Goal: Find specific page/section: Find specific page/section

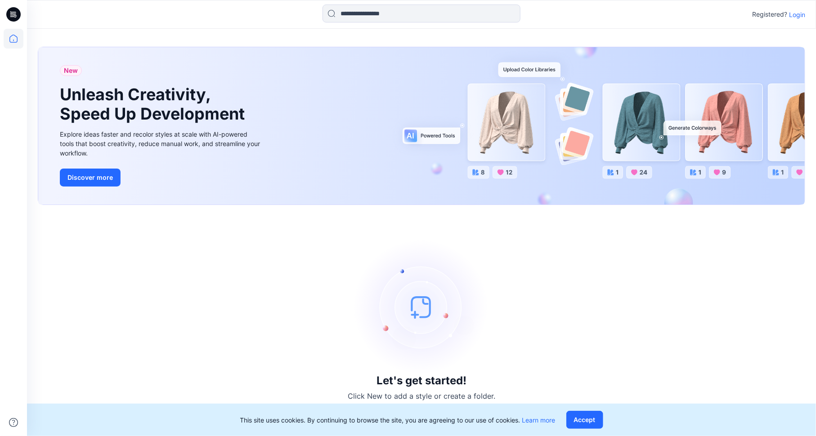
click at [799, 13] on p "Login" at bounding box center [797, 14] width 16 height 9
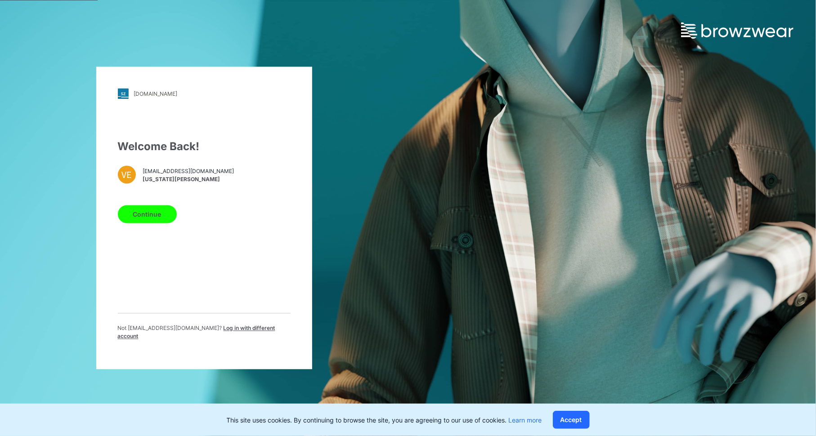
click at [151, 203] on div "Welcome Back! VE [EMAIL_ADDRESS][DOMAIN_NAME] [US_STATE][PERSON_NAME] Continue …" at bounding box center [204, 243] width 173 height 209
click at [149, 220] on button "Continue" at bounding box center [147, 215] width 59 height 18
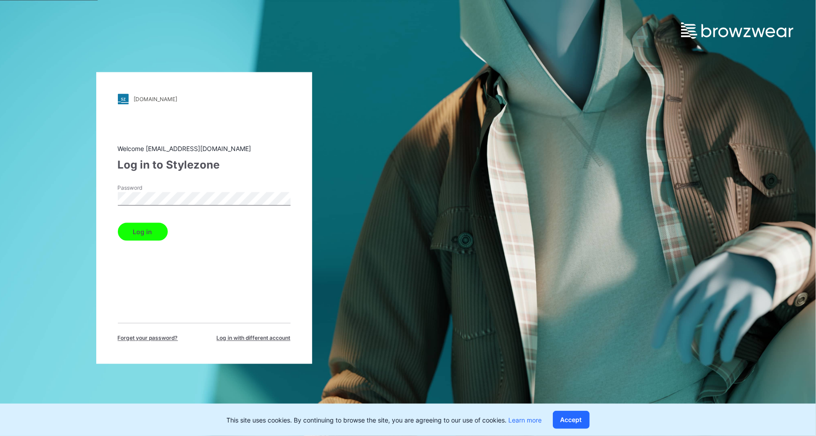
click at [136, 232] on button "Log in" at bounding box center [143, 232] width 50 height 18
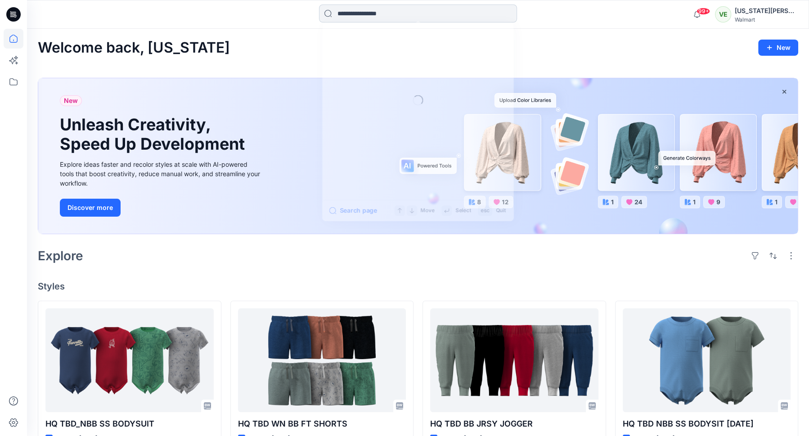
click at [362, 12] on input at bounding box center [418, 13] width 198 height 18
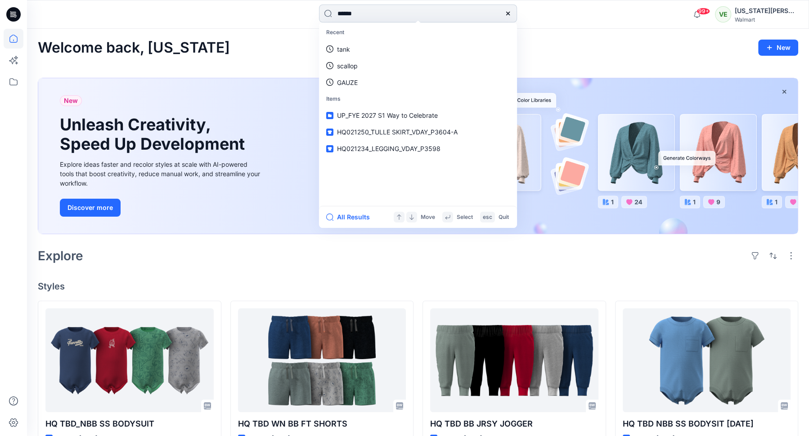
type input "*******"
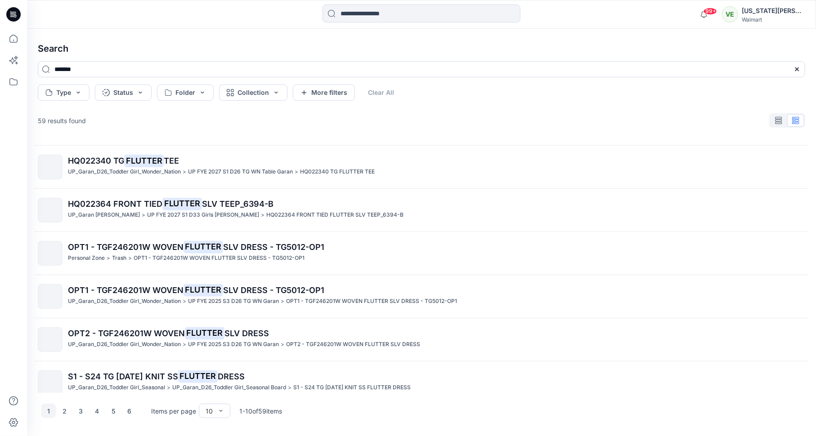
scroll to position [177, 0]
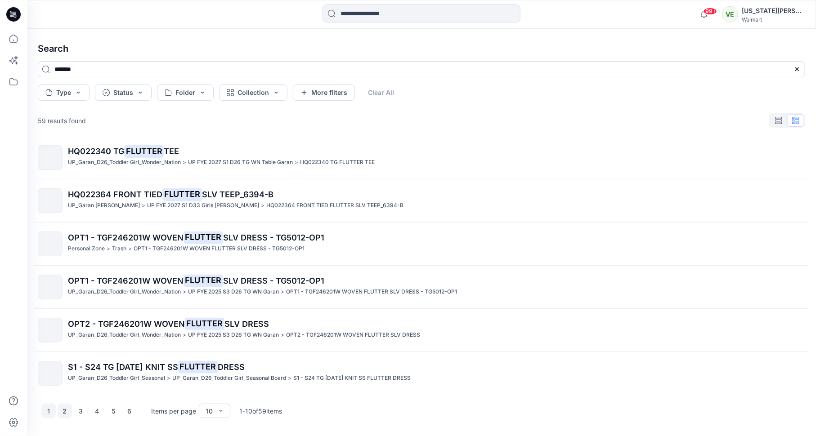
click at [66, 411] on button "2" at bounding box center [65, 411] width 14 height 14
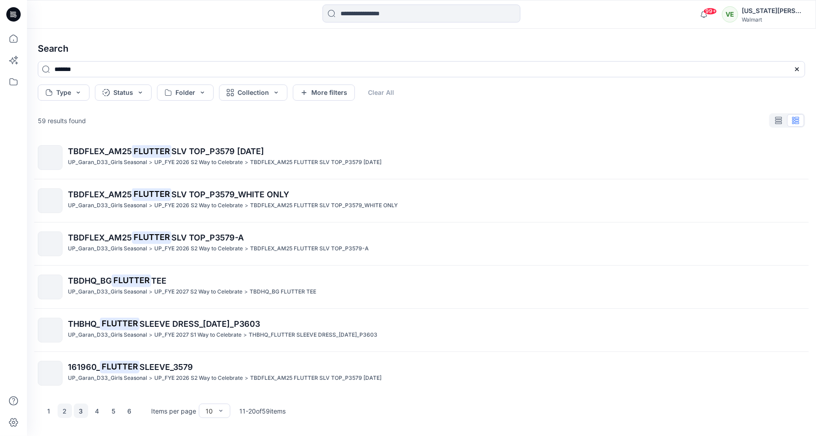
click at [83, 407] on button "3" at bounding box center [81, 411] width 14 height 14
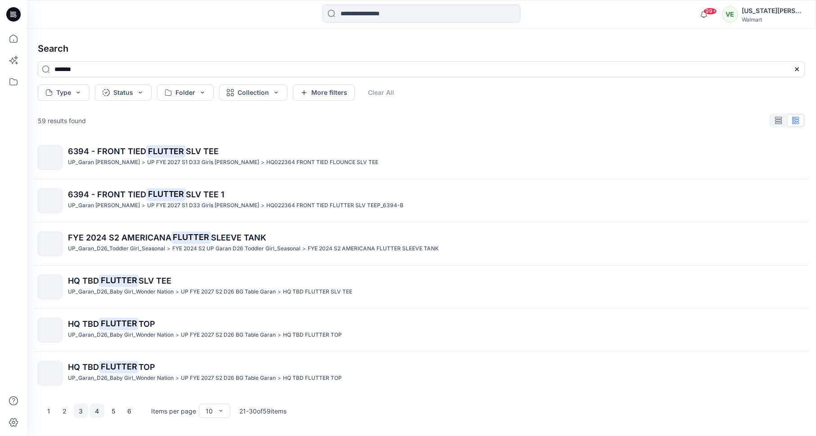
click at [97, 415] on button "4" at bounding box center [97, 411] width 14 height 14
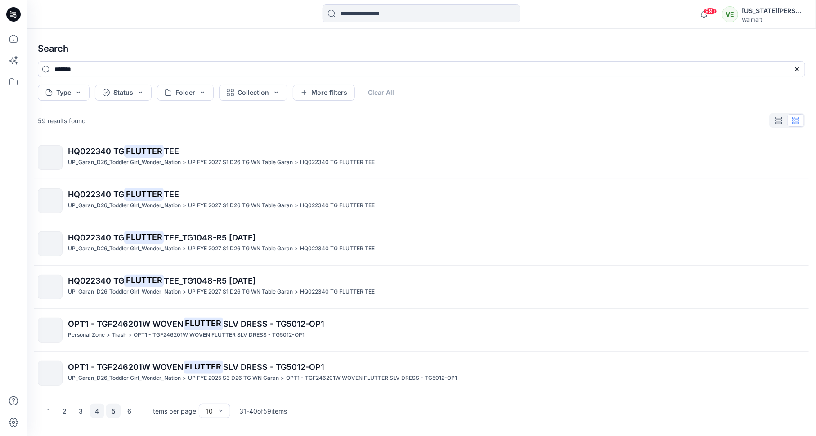
click at [107, 416] on button "5" at bounding box center [113, 411] width 14 height 14
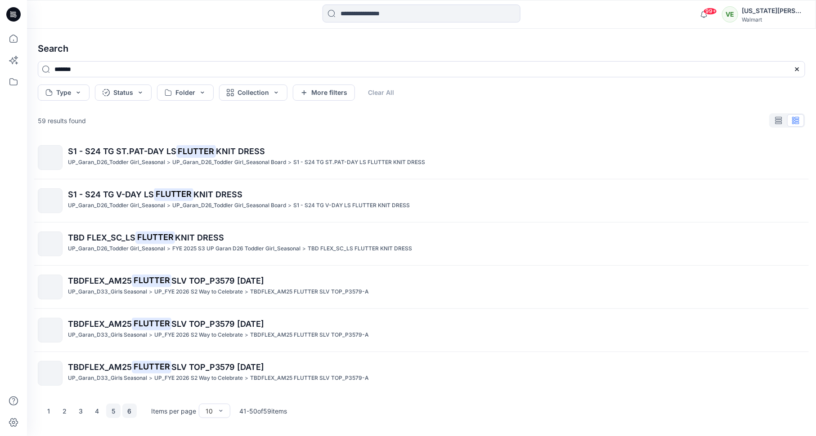
click at [128, 414] on button "6" at bounding box center [129, 411] width 14 height 14
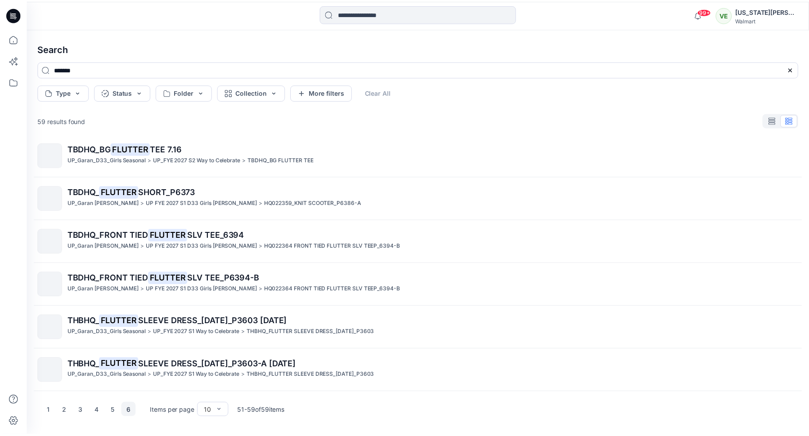
scroll to position [134, 0]
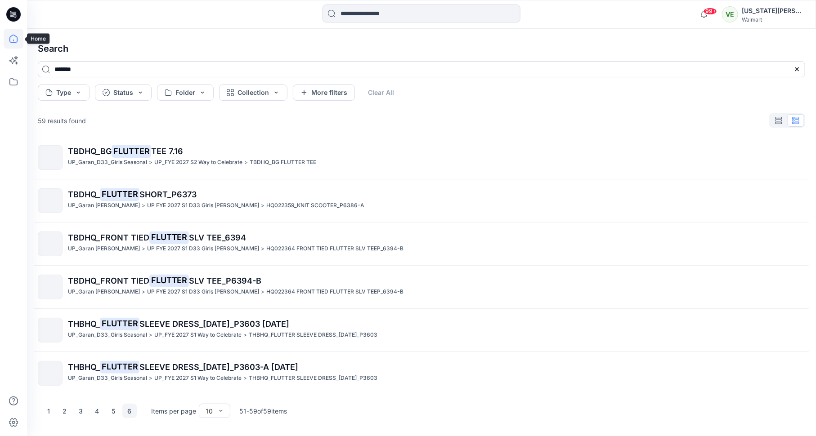
click at [15, 40] on icon at bounding box center [14, 39] width 20 height 20
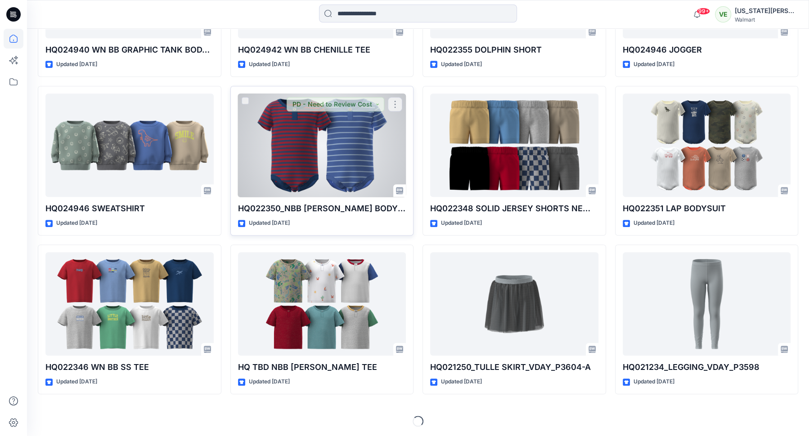
scroll to position [871, 0]
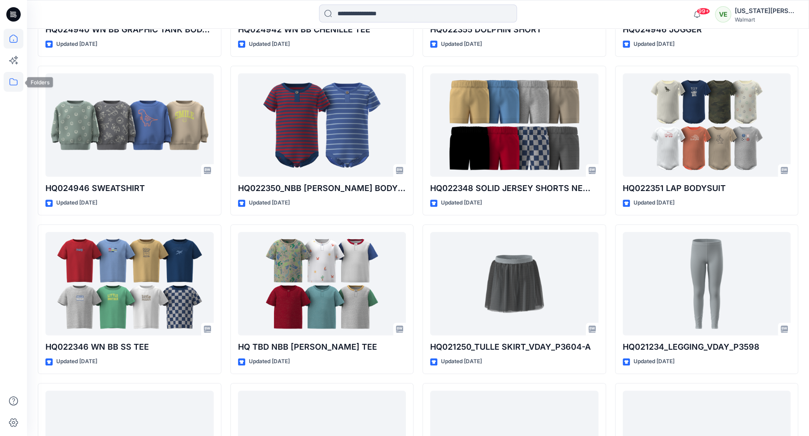
click at [20, 77] on icon at bounding box center [14, 82] width 20 height 20
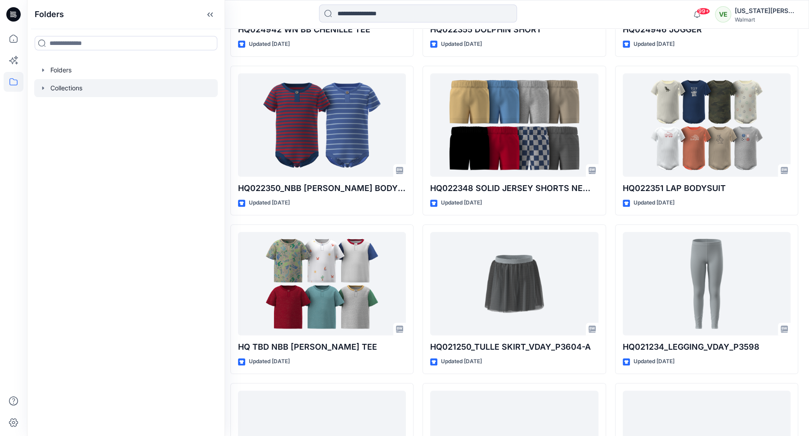
click at [111, 86] on div at bounding box center [126, 88] width 184 height 18
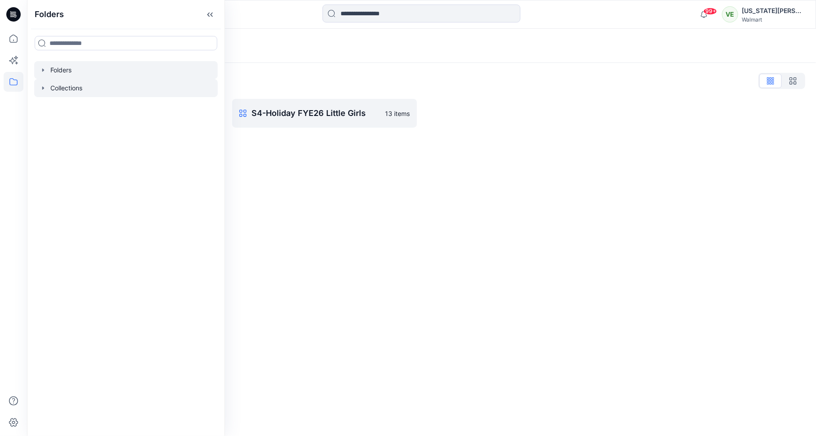
click at [91, 71] on div at bounding box center [126, 70] width 184 height 18
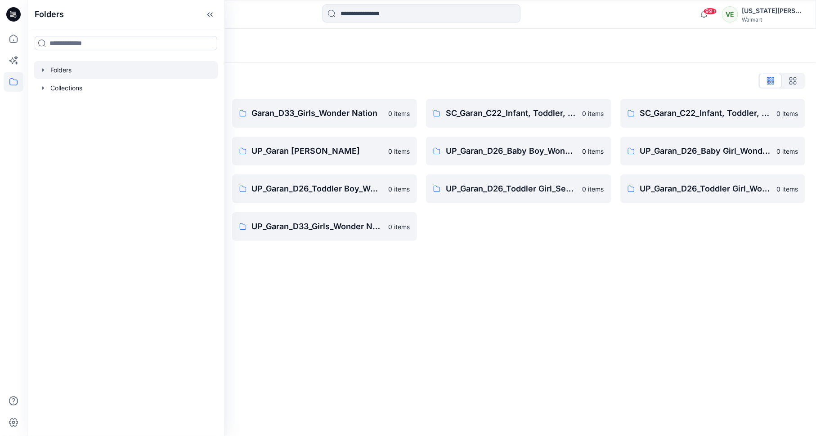
click at [356, 298] on div "Folders Folders List Garan_D33_Girls Seasonal 0 items UP Garan first insights 0…" at bounding box center [421, 233] width 789 height 408
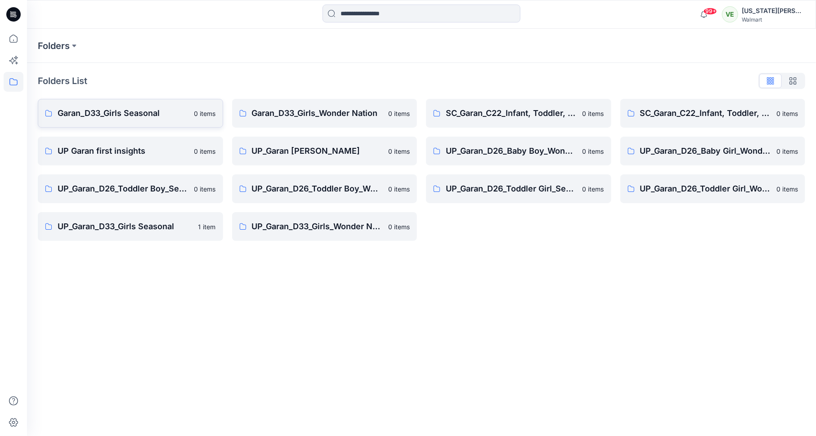
click at [185, 123] on link "Garan_D33_Girls Seasonal 0 items" at bounding box center [130, 113] width 185 height 29
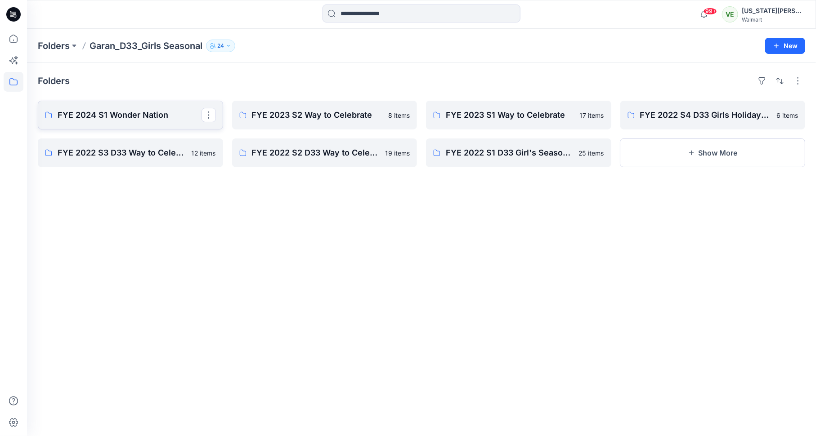
click at [145, 127] on link "FYE 2024 S1 Wonder Nation" at bounding box center [130, 115] width 185 height 29
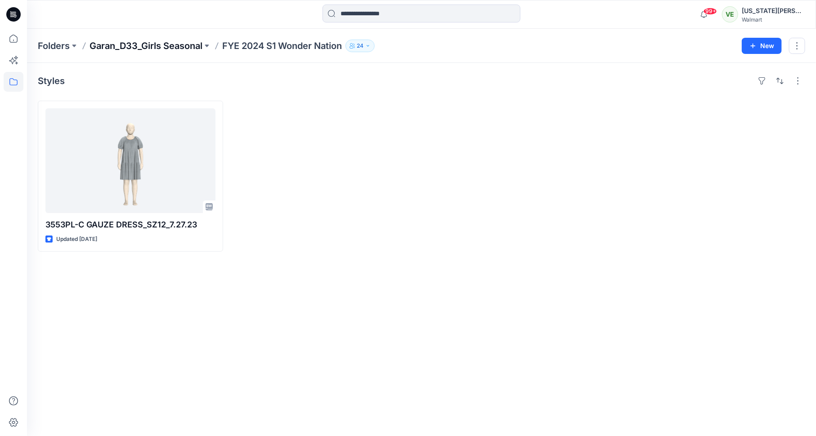
click at [151, 51] on p "Garan_D33_Girls Seasonal" at bounding box center [146, 46] width 113 height 13
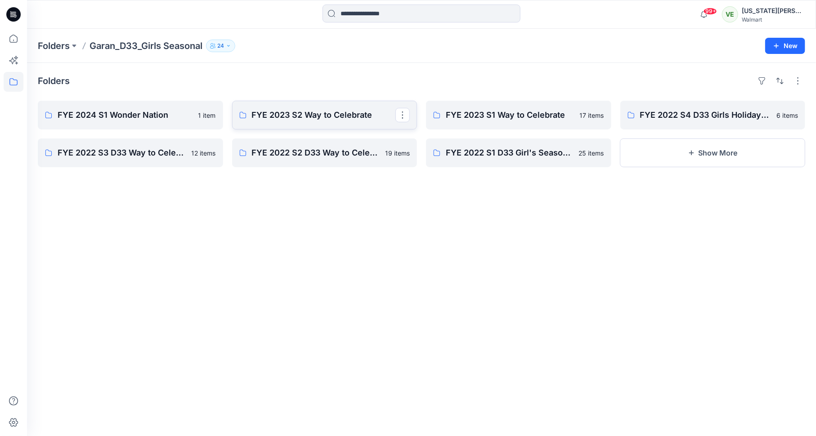
click at [284, 120] on p "FYE 2023 S2 Way to Celebrate" at bounding box center [324, 115] width 144 height 13
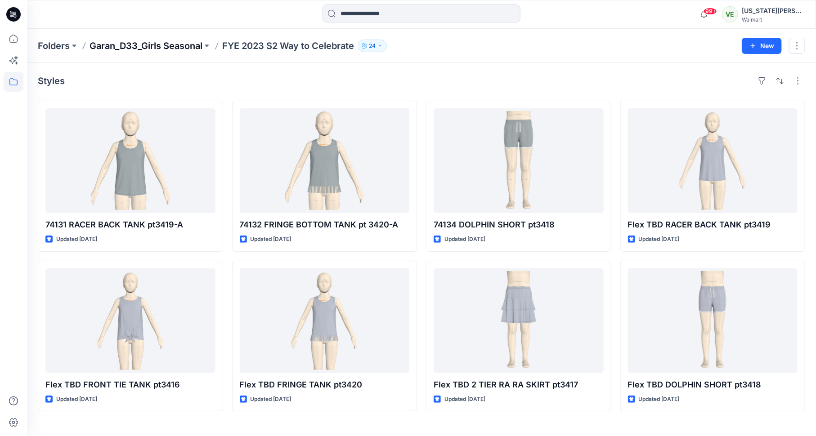
click at [145, 43] on p "Garan_D33_Girls Seasonal" at bounding box center [146, 46] width 113 height 13
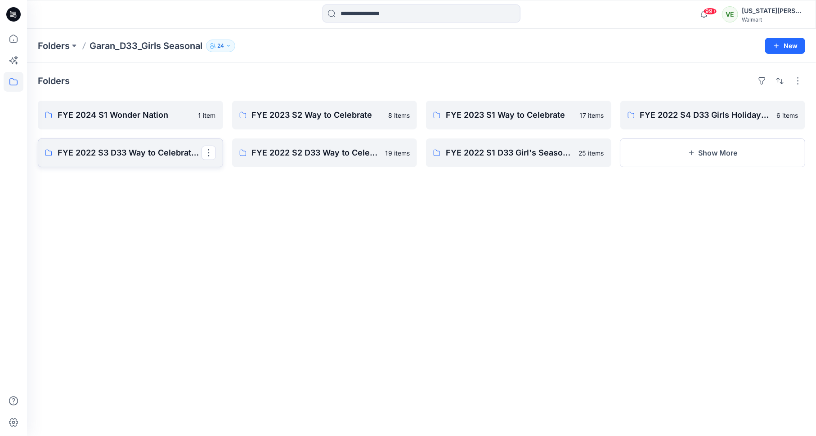
click at [148, 150] on p "FYE 2022 S3 D33 Way to Celebrate - Garan" at bounding box center [130, 153] width 144 height 13
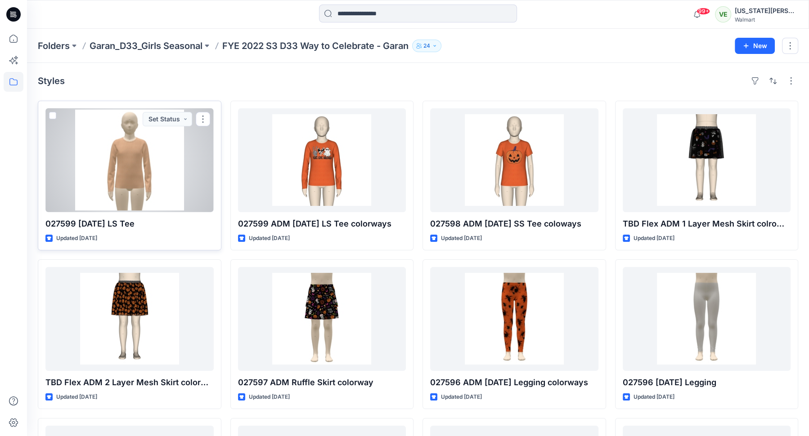
scroll to position [142, 0]
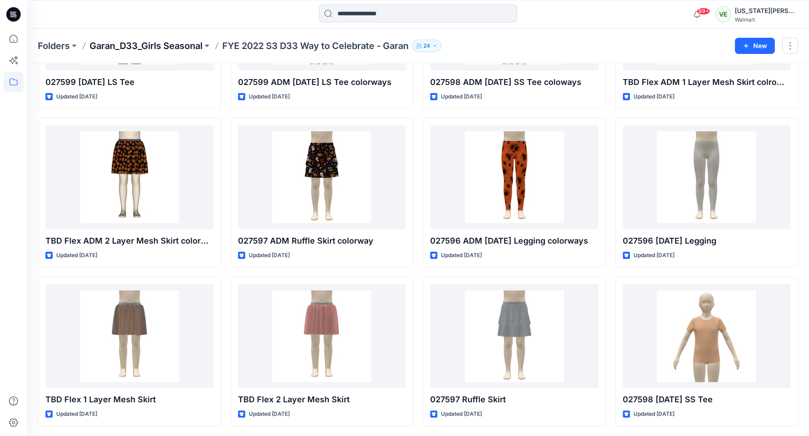
click at [190, 44] on p "Garan_D33_Girls Seasonal" at bounding box center [146, 46] width 113 height 13
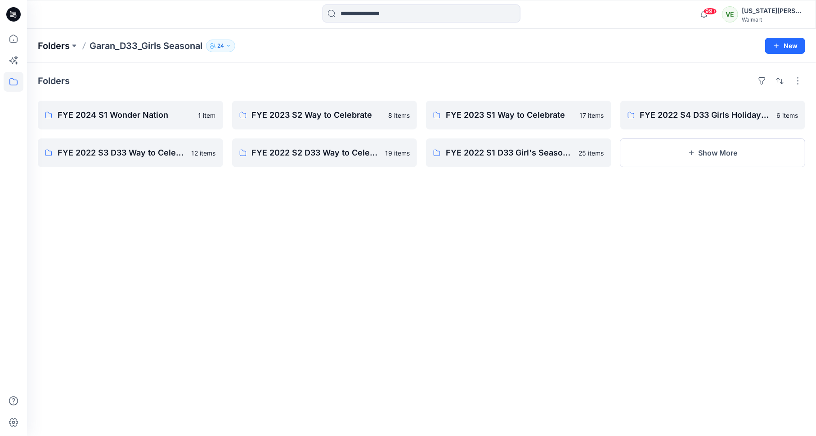
click at [61, 49] on p "Folders" at bounding box center [54, 46] width 32 height 13
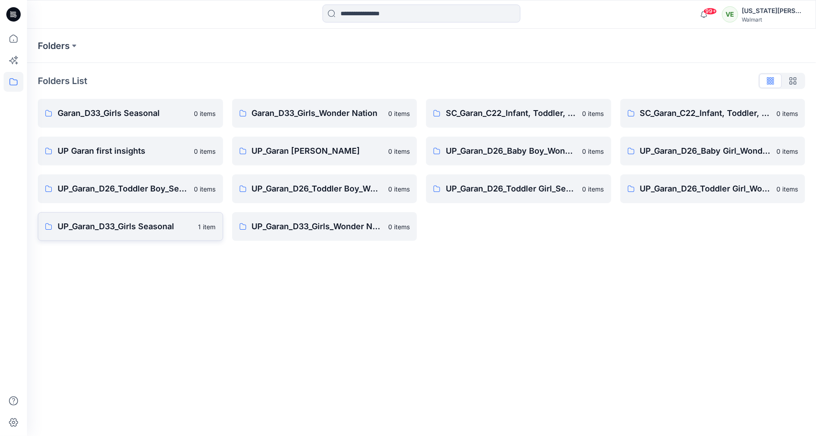
click at [158, 227] on p "UP_Garan_D33_Girls Seasonal" at bounding box center [125, 226] width 135 height 13
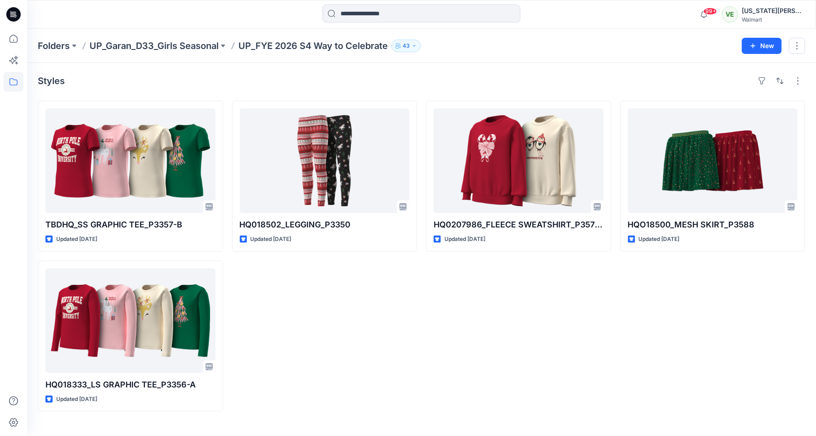
click at [205, 55] on div "Folders UP_Garan_D33_Girls Seasonal UP_FYE 2026 S4 Way to Celebrate 43 New" at bounding box center [421, 46] width 789 height 34
click at [209, 43] on p "UP_Garan_D33_Girls Seasonal" at bounding box center [154, 46] width 129 height 13
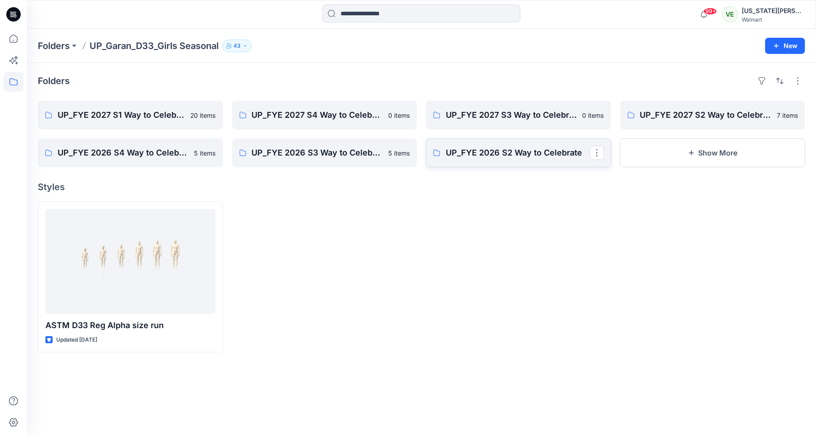
click at [556, 156] on p "UP_FYE 2026 S2 Way to Celebrate" at bounding box center [518, 153] width 144 height 13
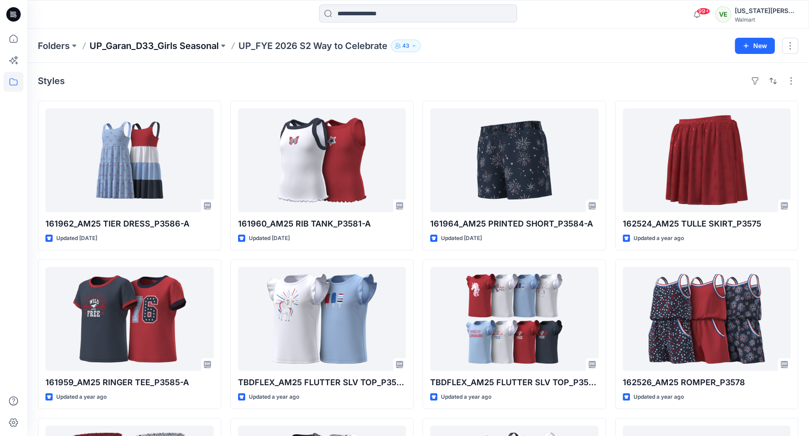
click at [206, 43] on p "UP_Garan_D33_Girls Seasonal" at bounding box center [154, 46] width 129 height 13
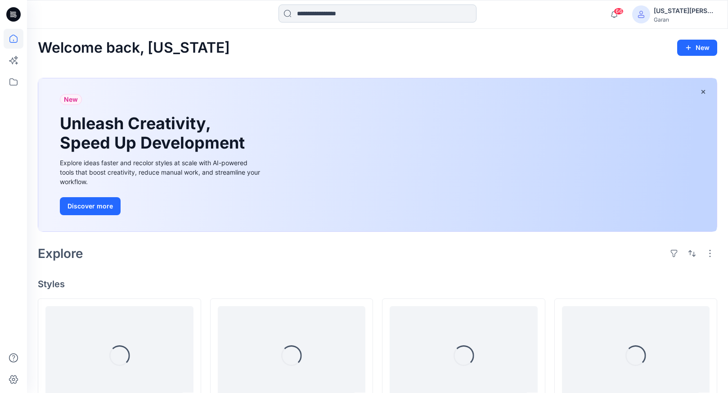
click at [358, 20] on input at bounding box center [378, 13] width 198 height 18
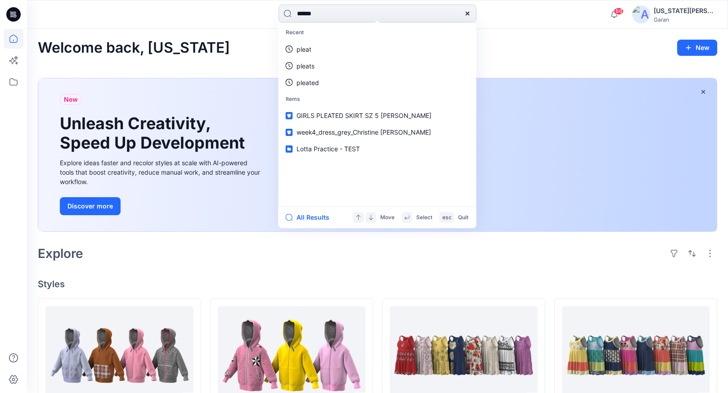
type input "*******"
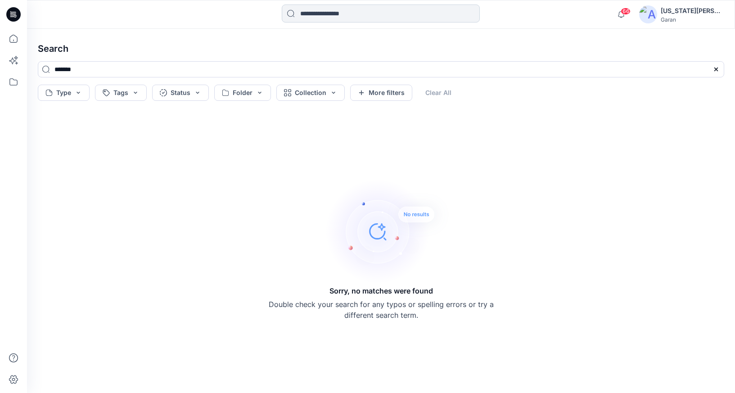
click at [315, 12] on input at bounding box center [381, 13] width 198 height 18
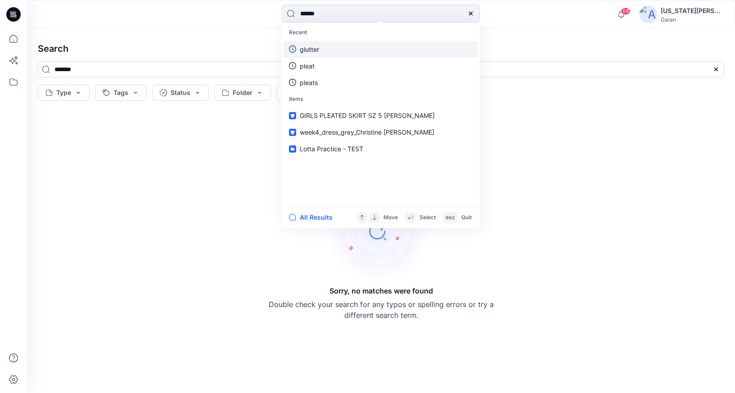
type input "*******"
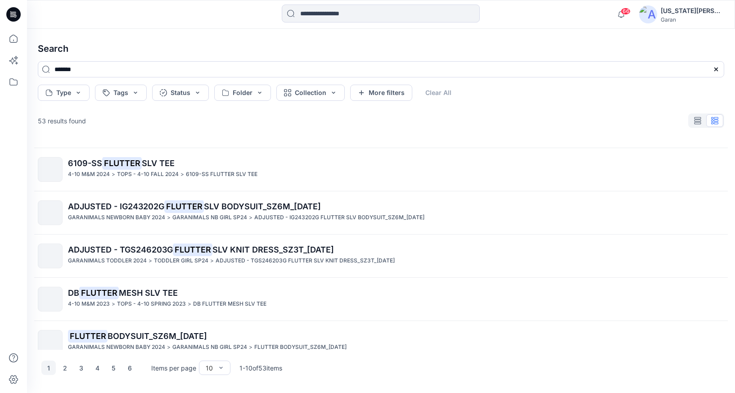
scroll to position [223, 0]
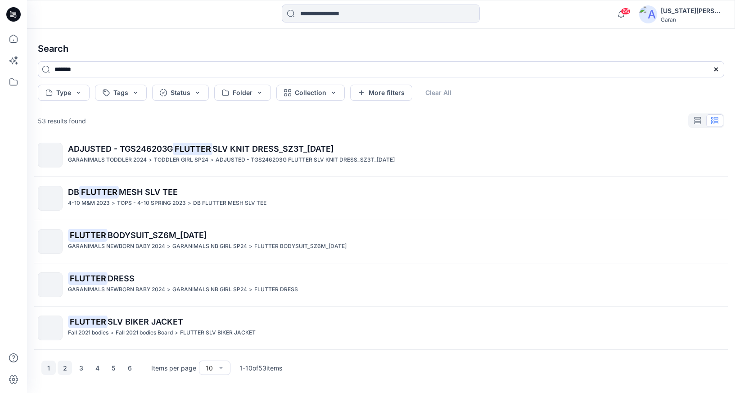
click at [64, 369] on button "2" at bounding box center [65, 367] width 14 height 14
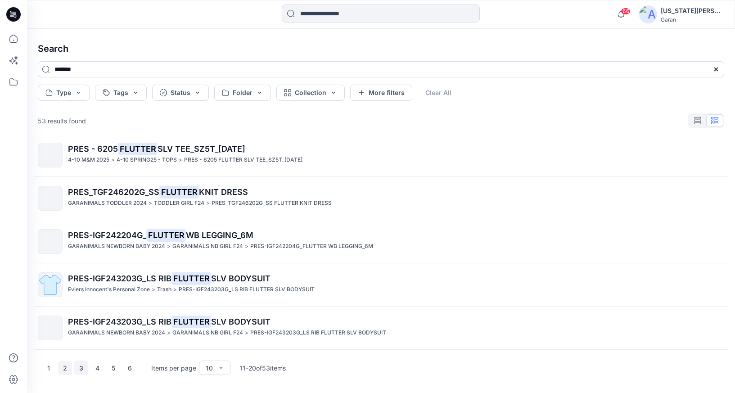
click at [84, 369] on button "3" at bounding box center [81, 367] width 14 height 14
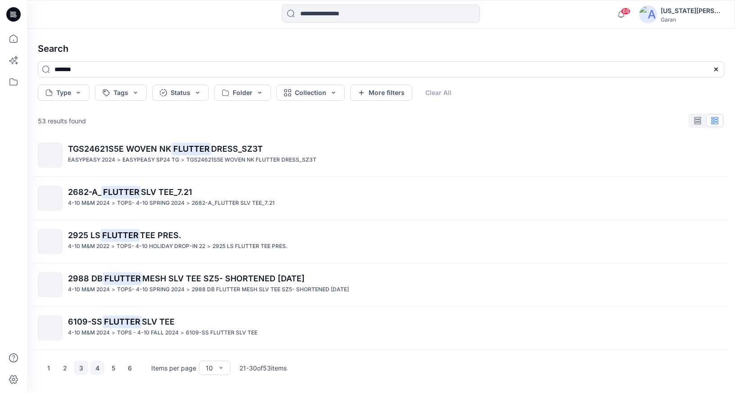
click at [92, 364] on button "4" at bounding box center [97, 367] width 14 height 14
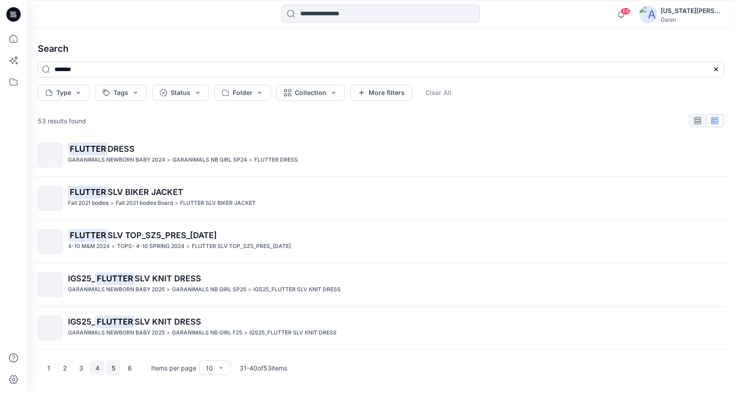
click at [111, 368] on button "5" at bounding box center [113, 367] width 14 height 14
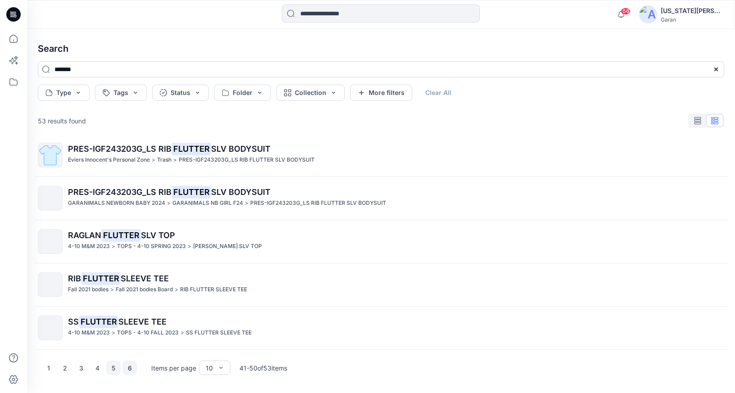
click at [130, 370] on button "6" at bounding box center [129, 367] width 14 height 14
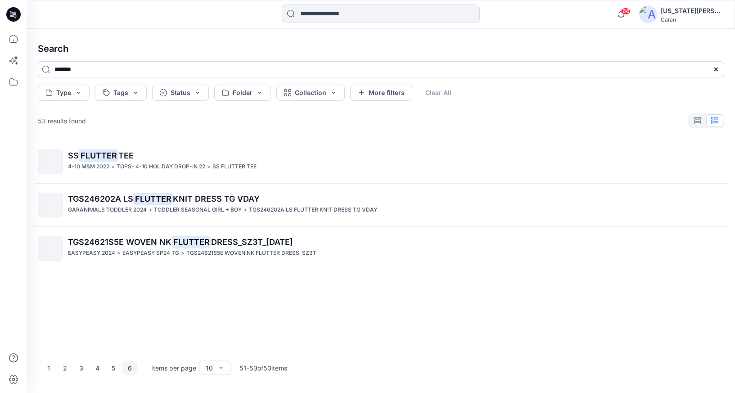
scroll to position [0, 0]
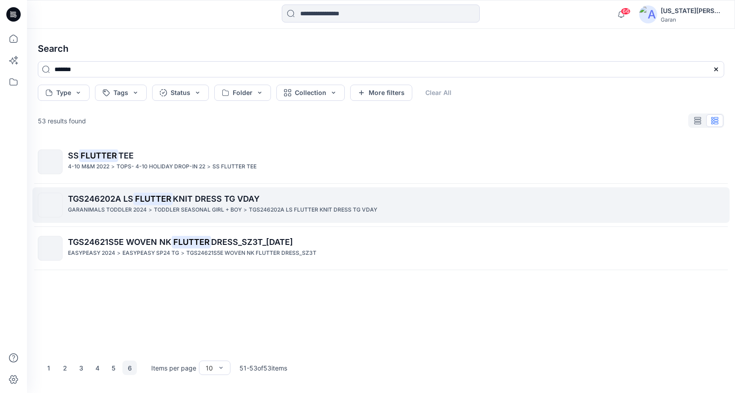
click at [89, 194] on span "TGS246202A LS" at bounding box center [100, 198] width 65 height 9
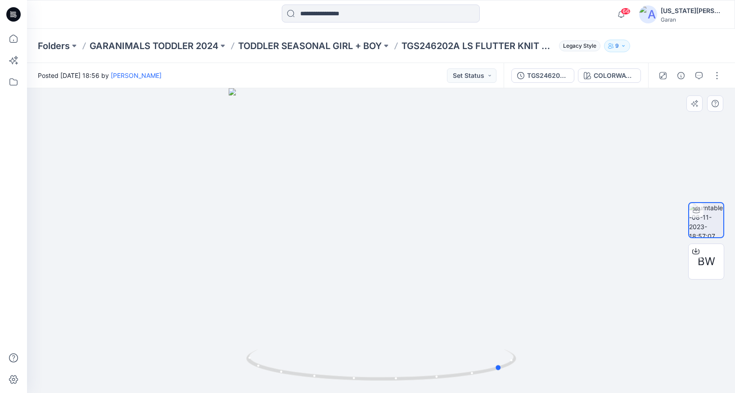
drag, startPoint x: 335, startPoint y: 327, endPoint x: 186, endPoint y: 320, distance: 148.6
click at [186, 320] on div at bounding box center [381, 240] width 708 height 305
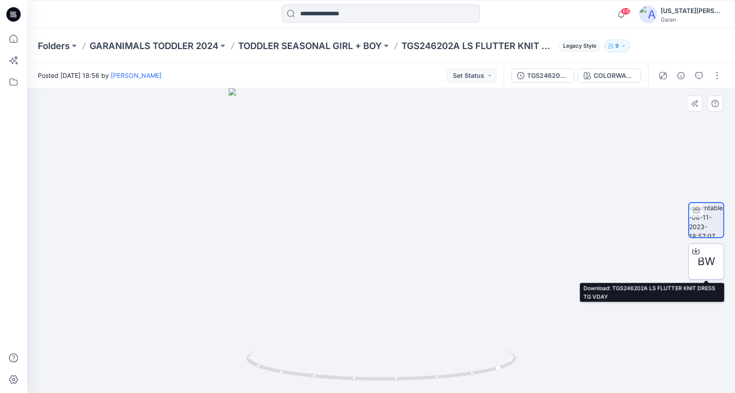
click at [705, 266] on span "BW" at bounding box center [706, 261] width 18 height 16
